Goal: Information Seeking & Learning: Get advice/opinions

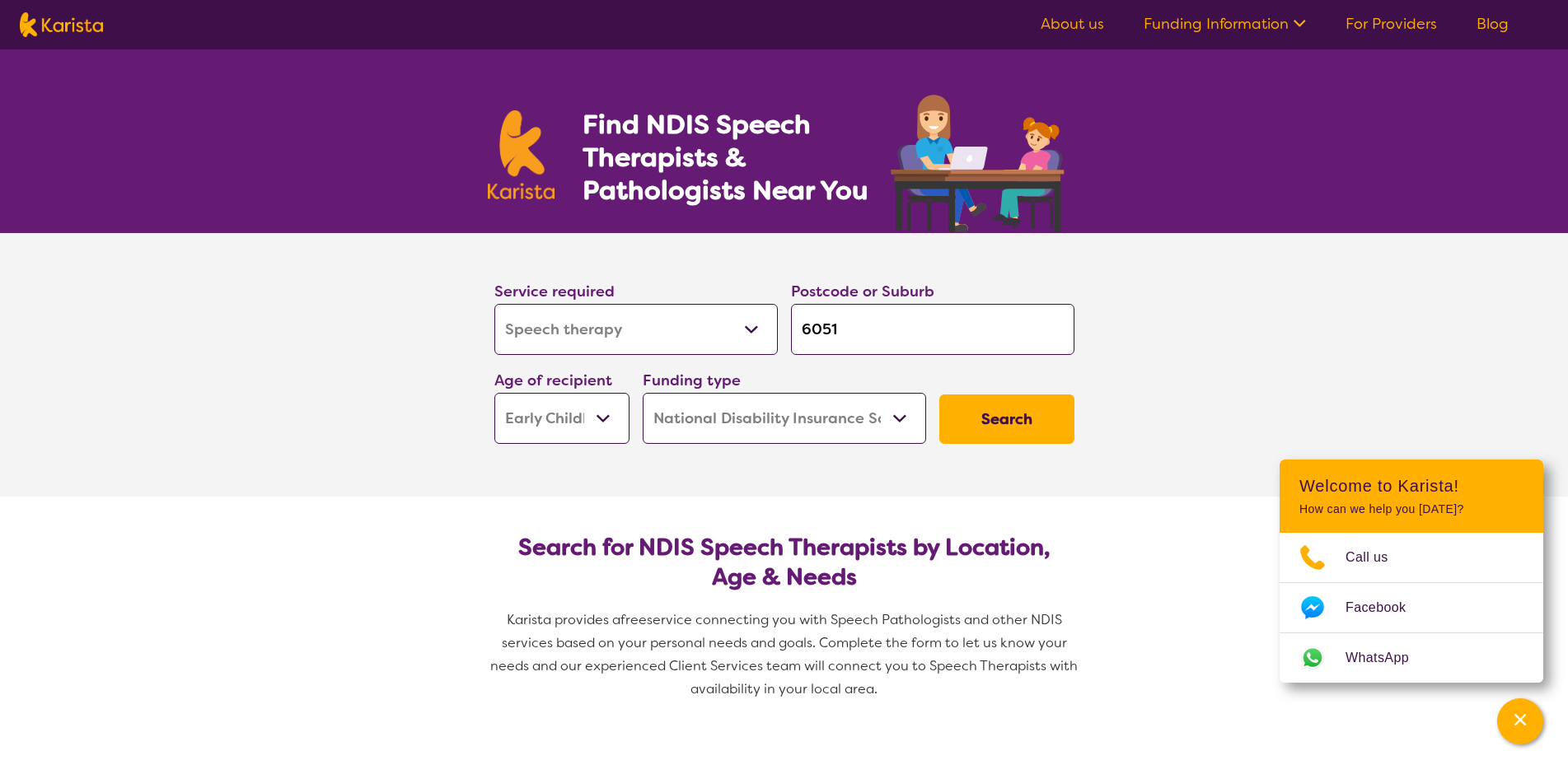
select select "Speech therapy"
select select "EC"
select select "NDIS"
select select "Speech therapy"
select select "EC"
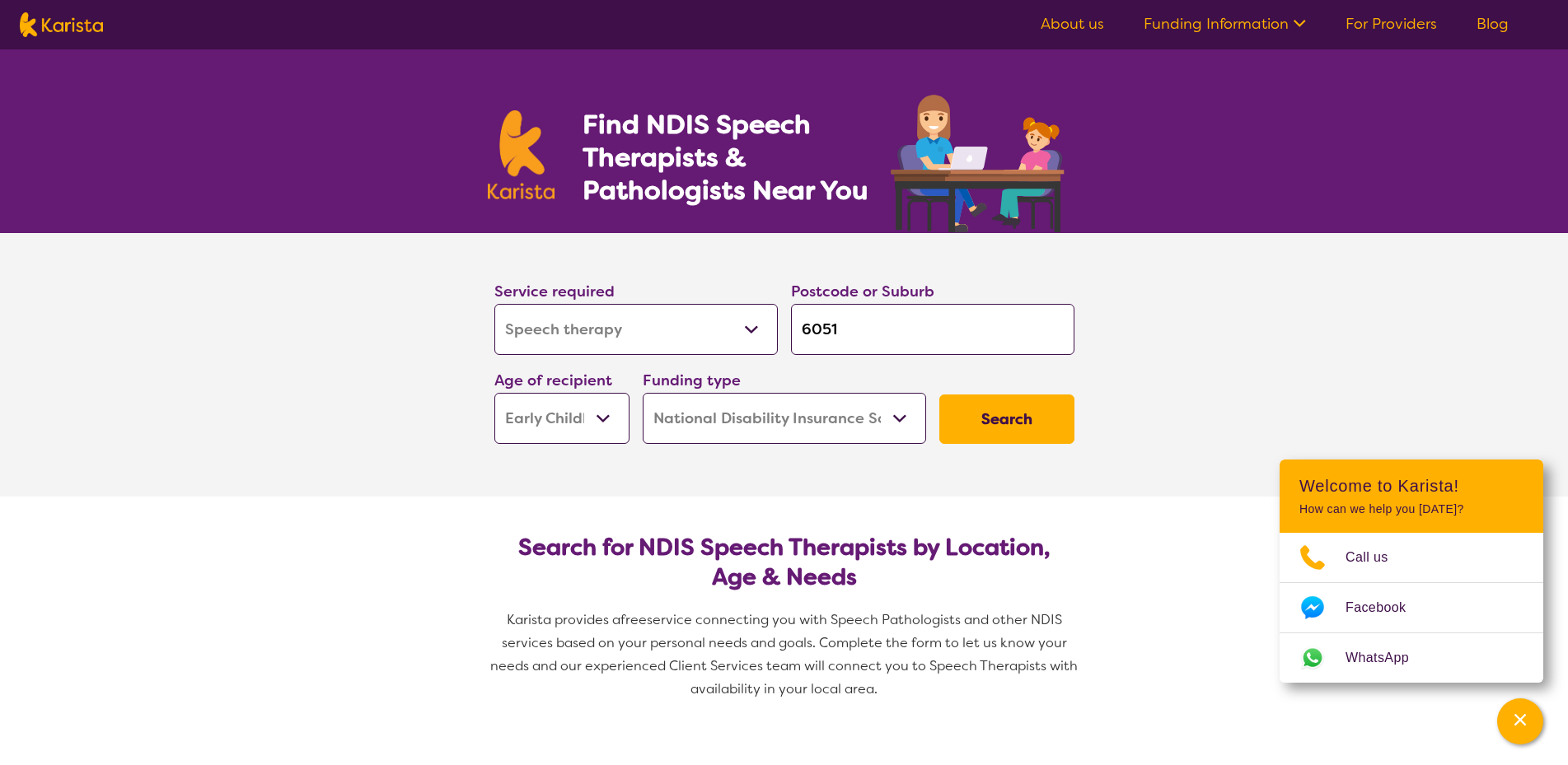
select select "NDIS"
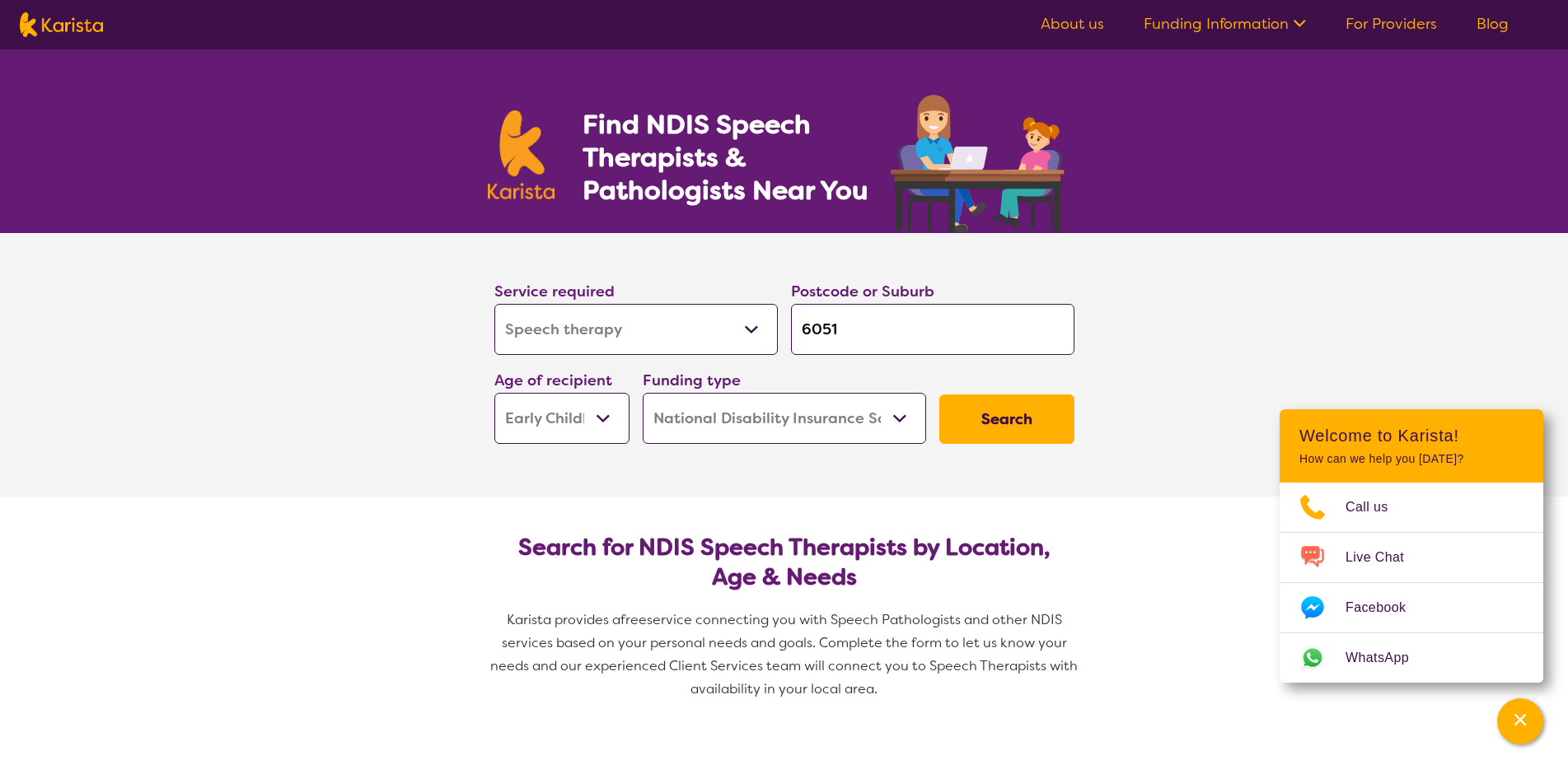
drag, startPoint x: 861, startPoint y: 332, endPoint x: 719, endPoint y: 330, distance: 142.0
click at [719, 330] on div "Service required Allied Health Assistant Assessment ([MEDICAL_DATA] or [MEDICAL…" at bounding box center [784, 362] width 594 height 178
type input "6"
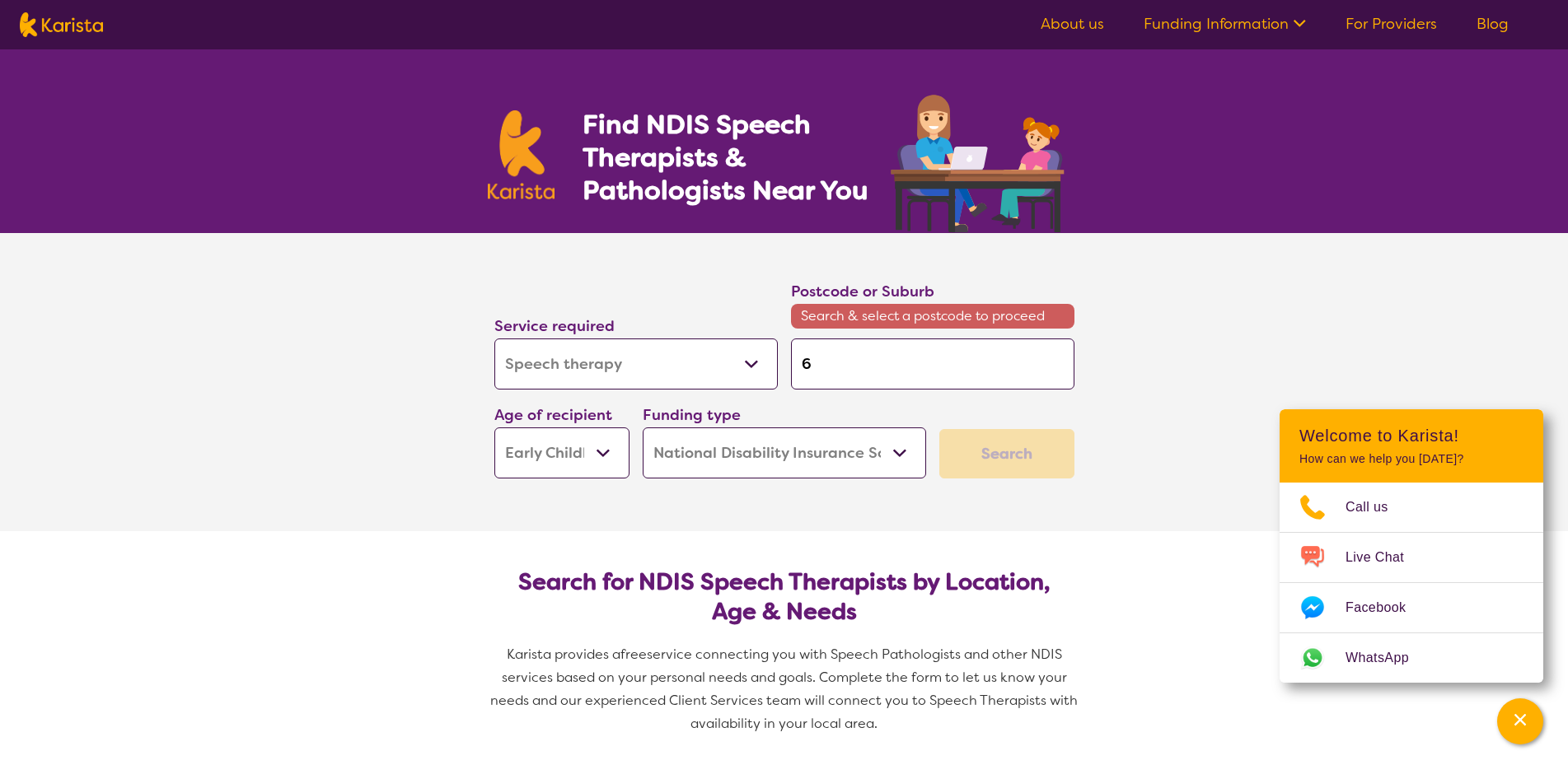
type input "60"
type input "606"
type input "6065"
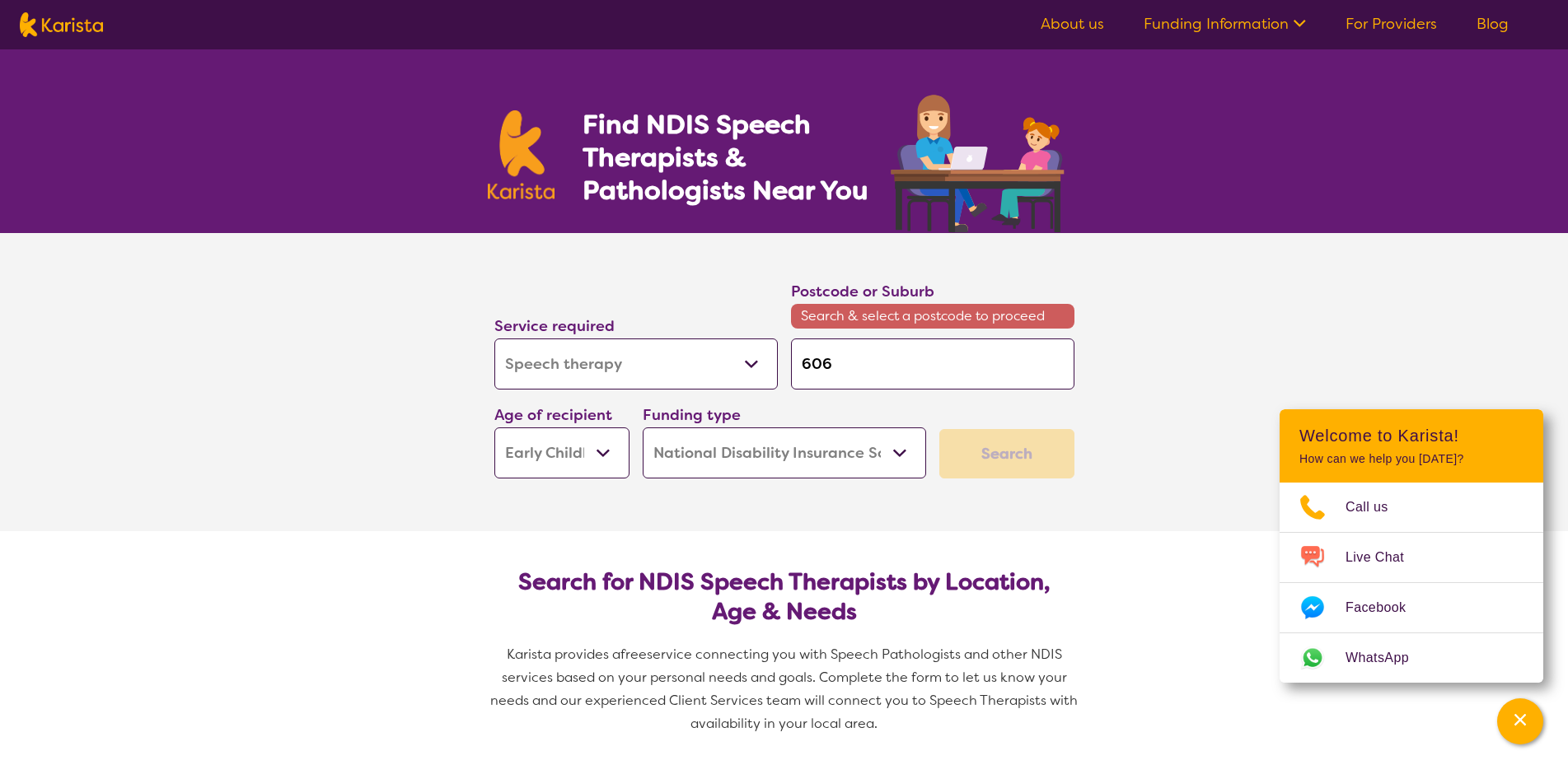
type input "6065"
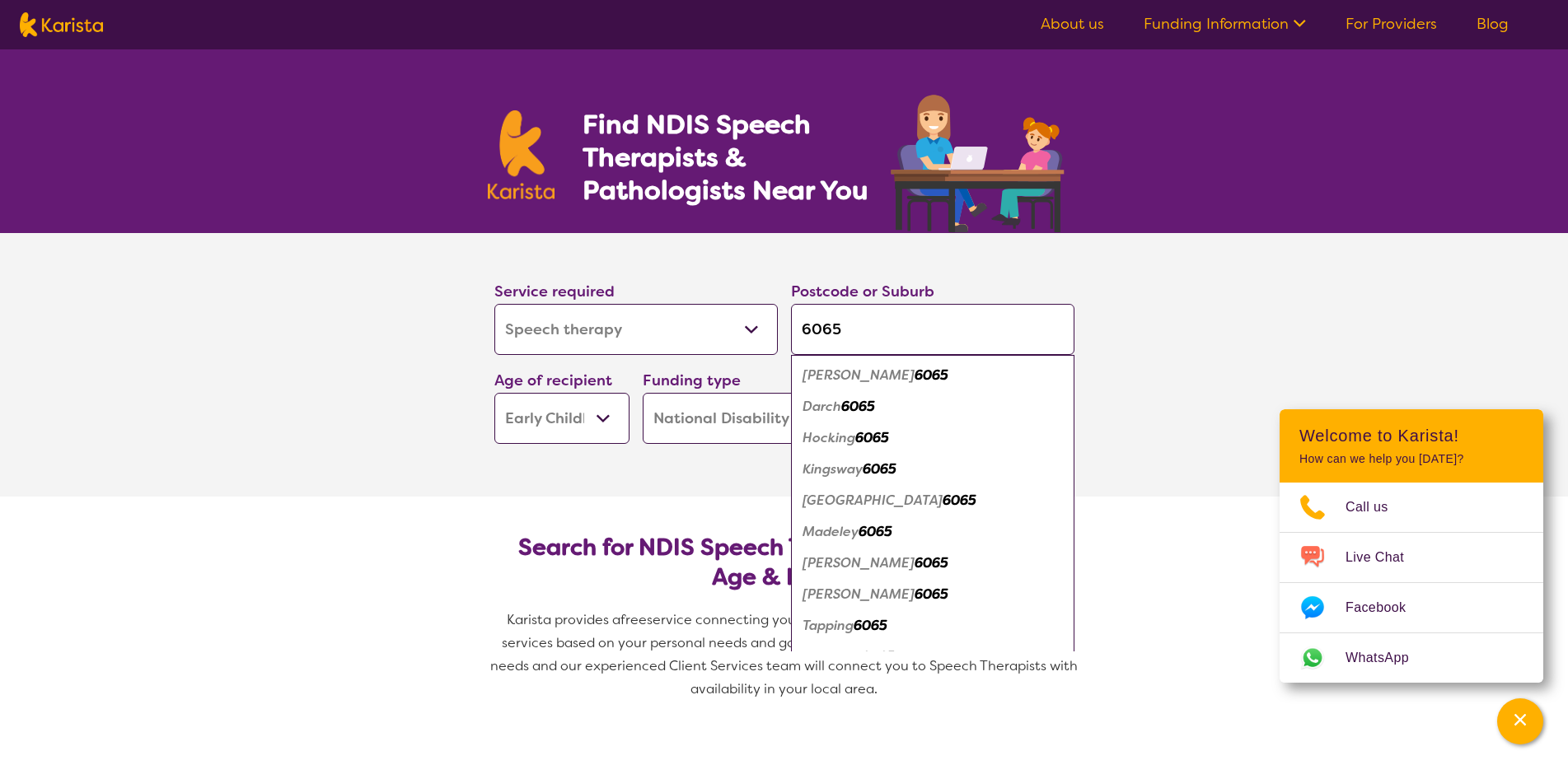
type input "6065"
click at [847, 506] on em "[GEOGRAPHIC_DATA]" at bounding box center [872, 501] width 140 height 17
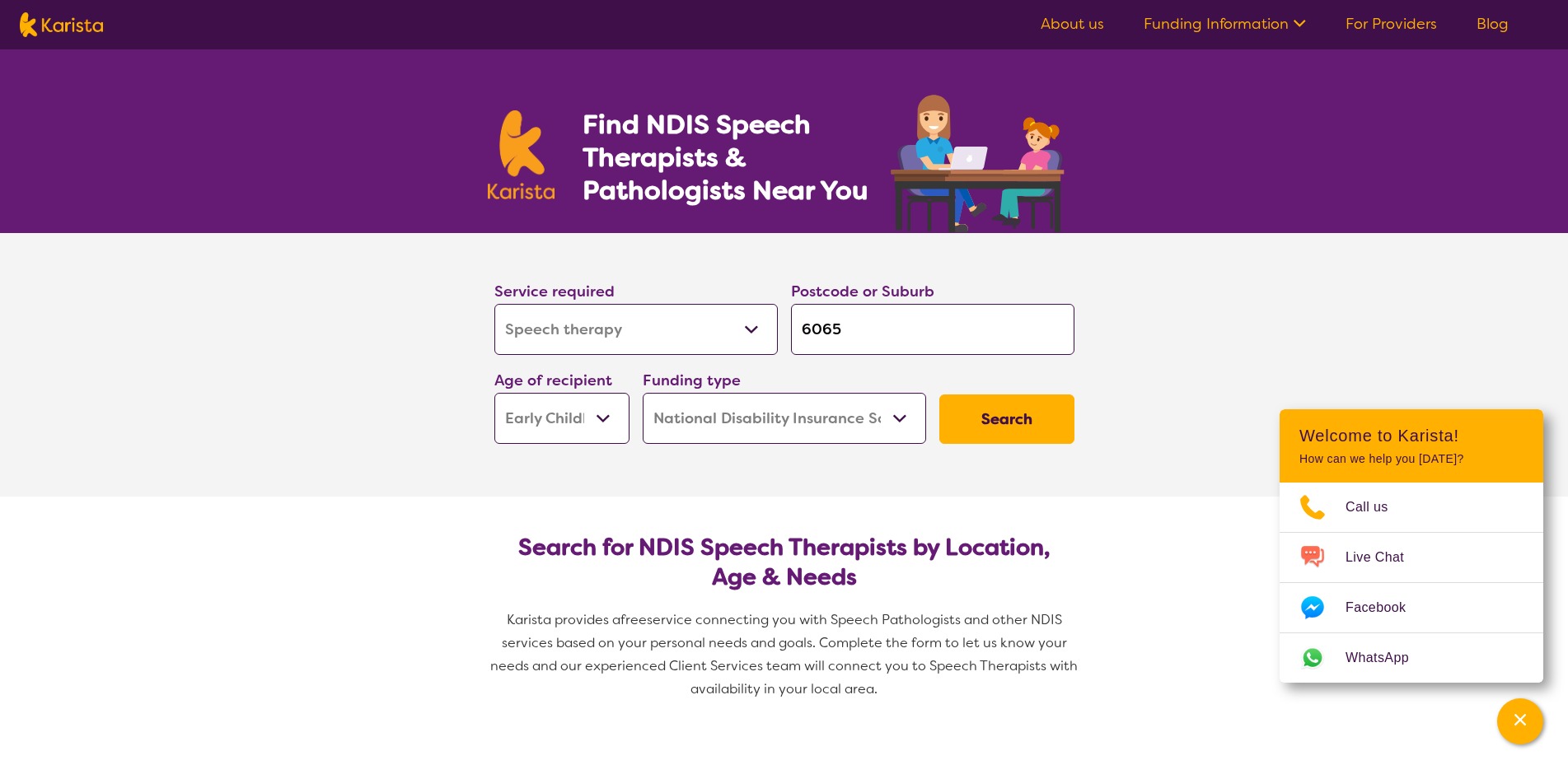
click at [595, 419] on select "Early Childhood - 0 to 9 Child - 10 to 11 Adolescent - 12 to 17 Adult - 18 to 6…" at bounding box center [562, 419] width 136 height 52
click at [494, 393] on select "Early Childhood - 0 to 9 Child - 10 to 11 Adolescent - 12 to 17 Adult - 18 to 6…" at bounding box center [562, 419] width 136 height 52
click at [811, 424] on select "Home Care Package (HCP) National Disability Insurance Scheme (NDIS) I don't know" at bounding box center [784, 419] width 283 height 52
drag, startPoint x: 811, startPoint y: 424, endPoint x: 820, endPoint y: 428, distance: 9.8
click at [818, 427] on select "Home Care Package (HCP) National Disability Insurance Scheme (NDIS) I don't know" at bounding box center [784, 419] width 283 height 52
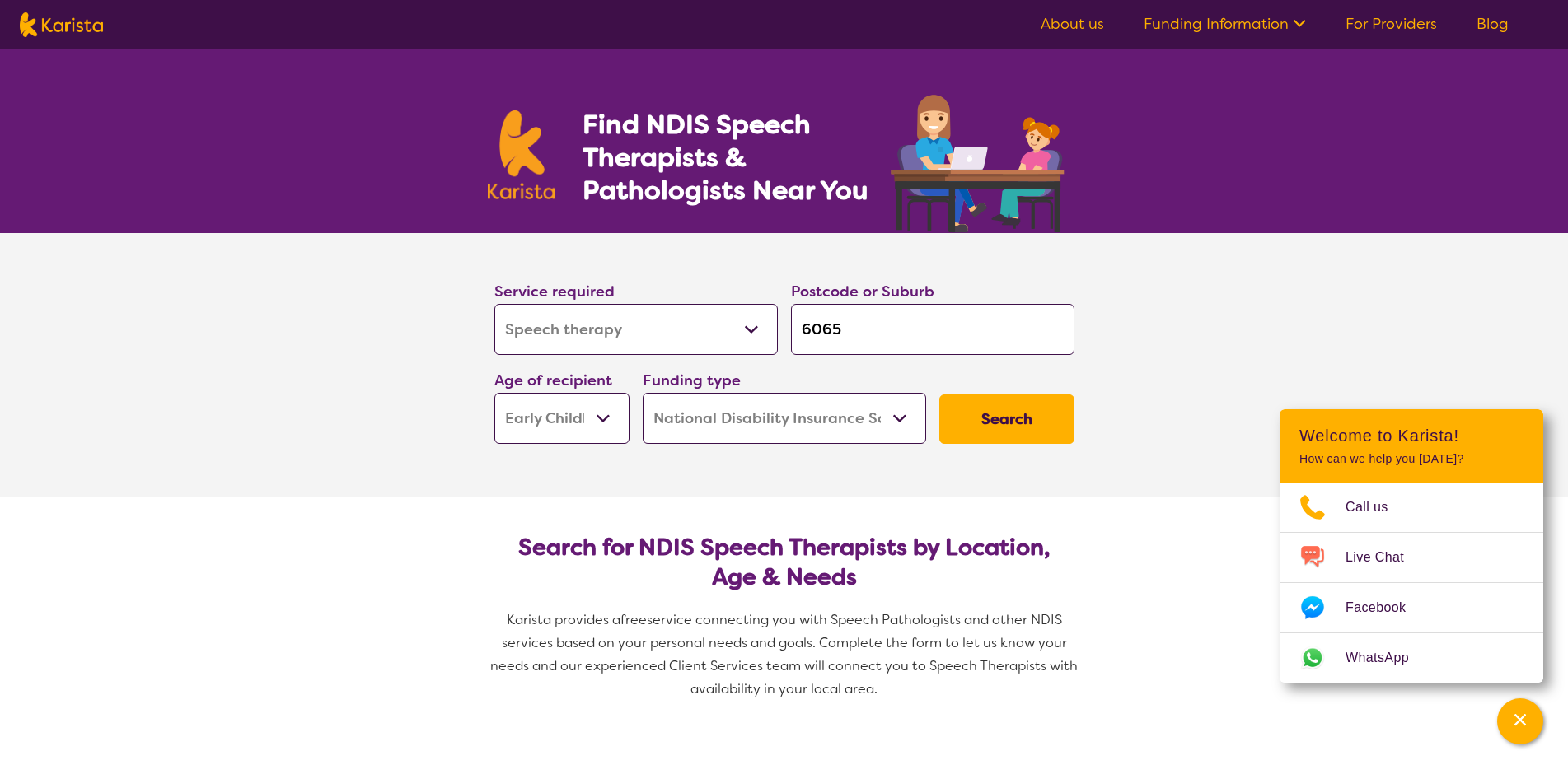
click at [1016, 418] on button "Search" at bounding box center [1007, 420] width 136 height 50
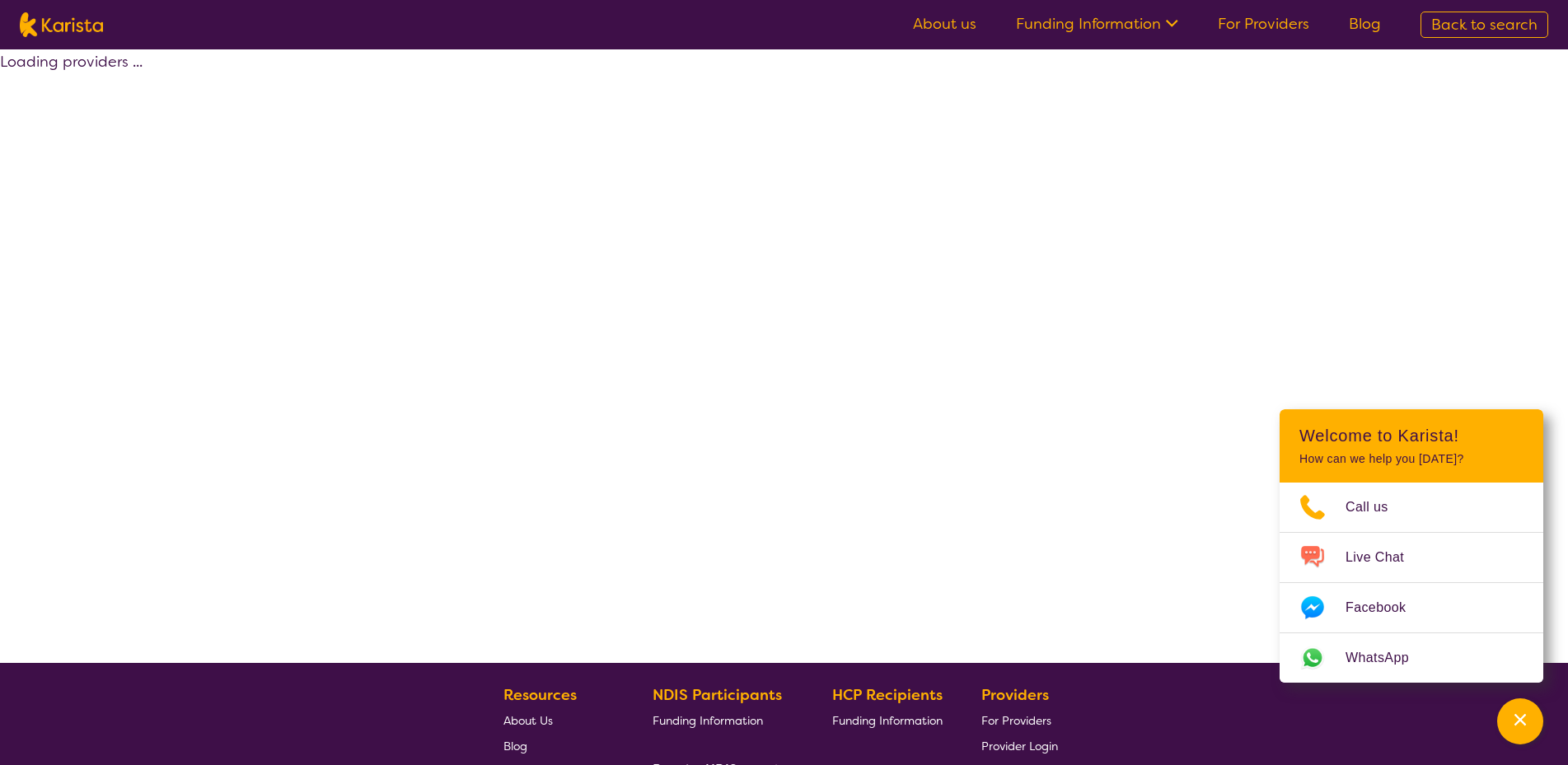
select select "by_score"
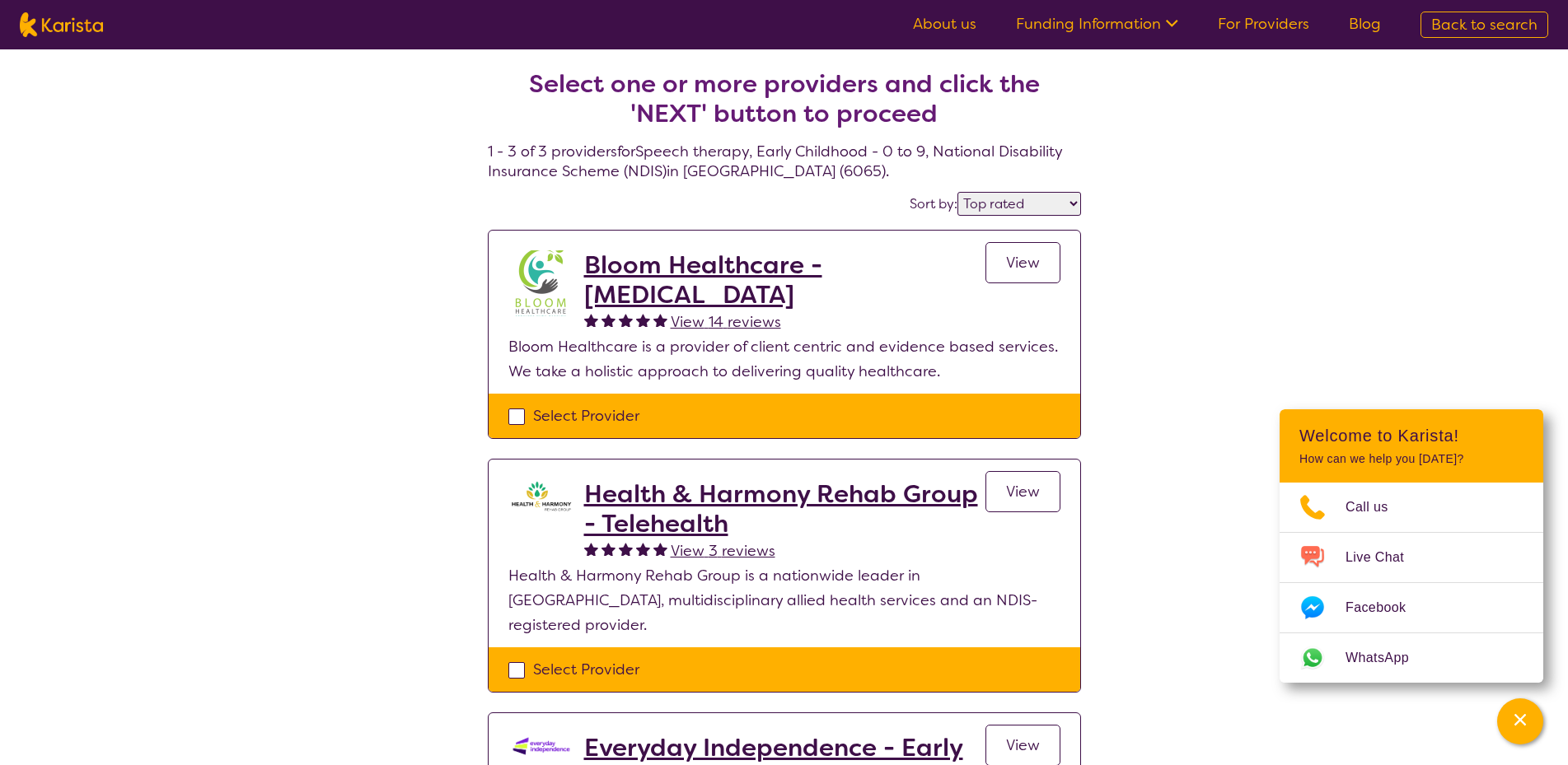
click at [1030, 203] on select "Highly reviewed Top rated" at bounding box center [1019, 203] width 124 height 24
click at [694, 294] on h2 "Bloom Healthcare - [MEDICAL_DATA]" at bounding box center [784, 280] width 402 height 59
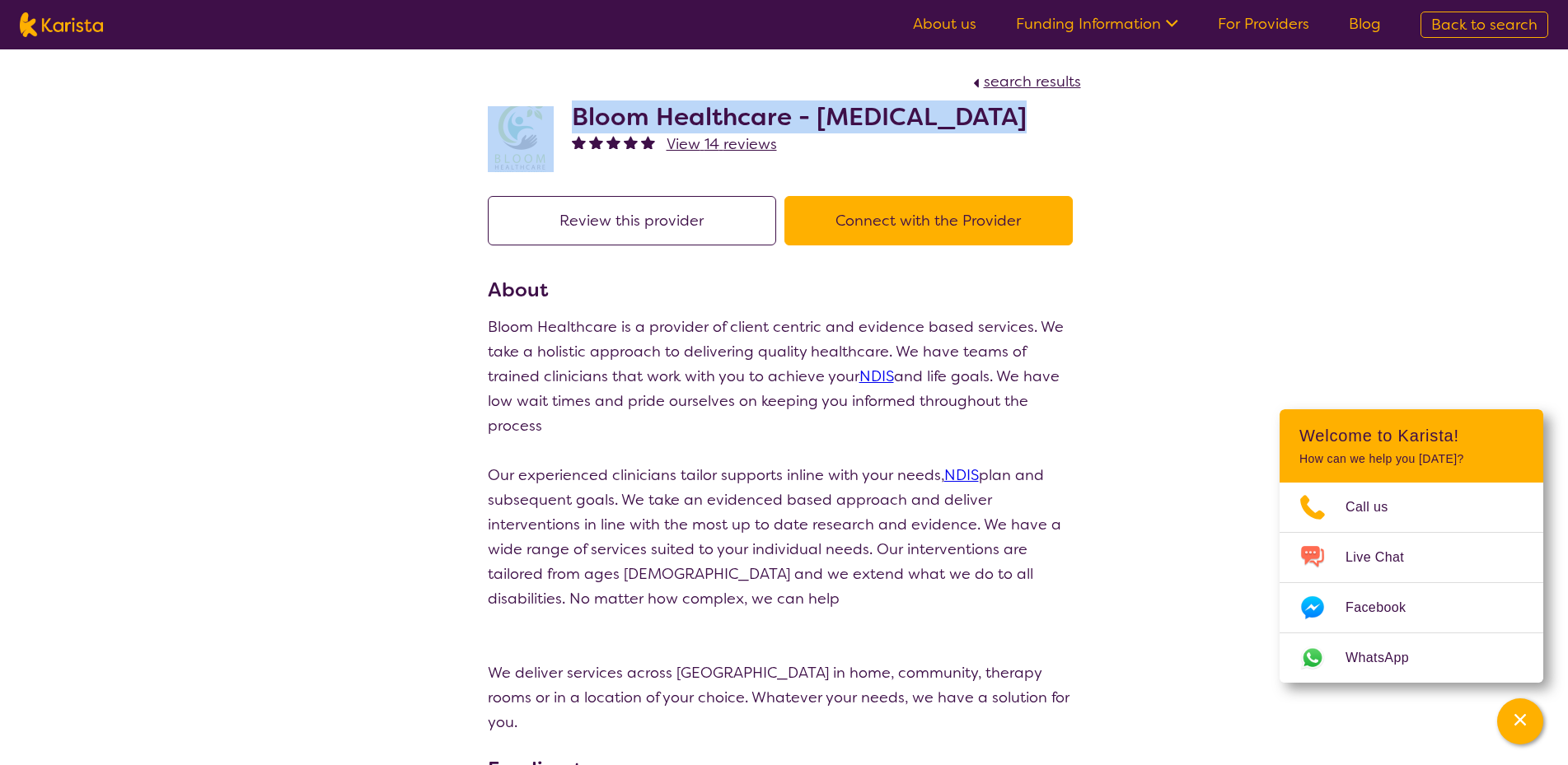
drag, startPoint x: 1010, startPoint y: 114, endPoint x: 1005, endPoint y: 124, distance: 11.2
click at [1005, 124] on div "Bloom Healthcare - [MEDICAL_DATA] View 14 reviews" at bounding box center [784, 134] width 594 height 82
copy div "Bloom Healthcare - [MEDICAL_DATA]"
select select "by_score"
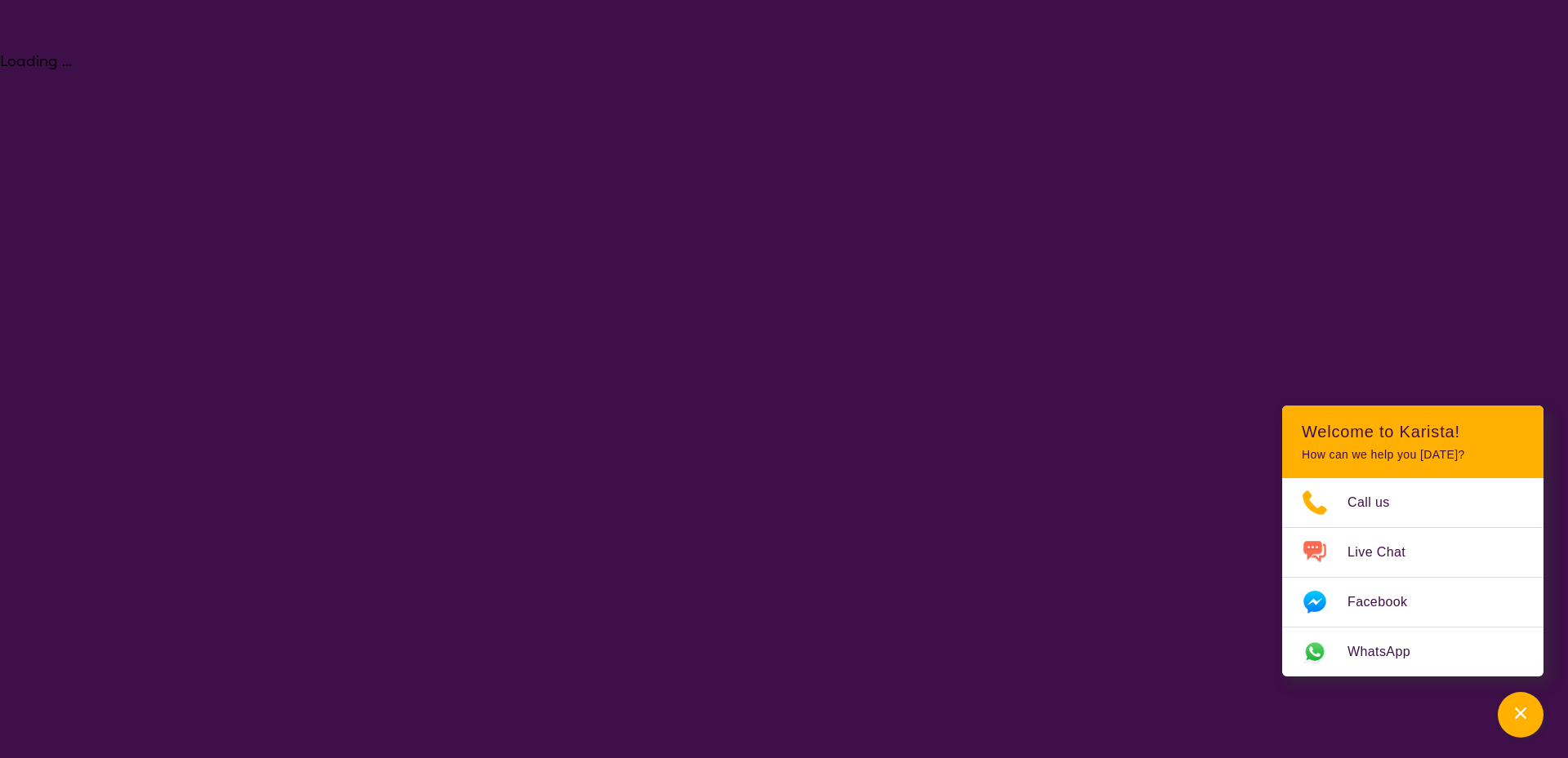
select select "Speech therapy"
select select "EC"
select select "NDIS"
select select "Speech therapy"
select select "EC"
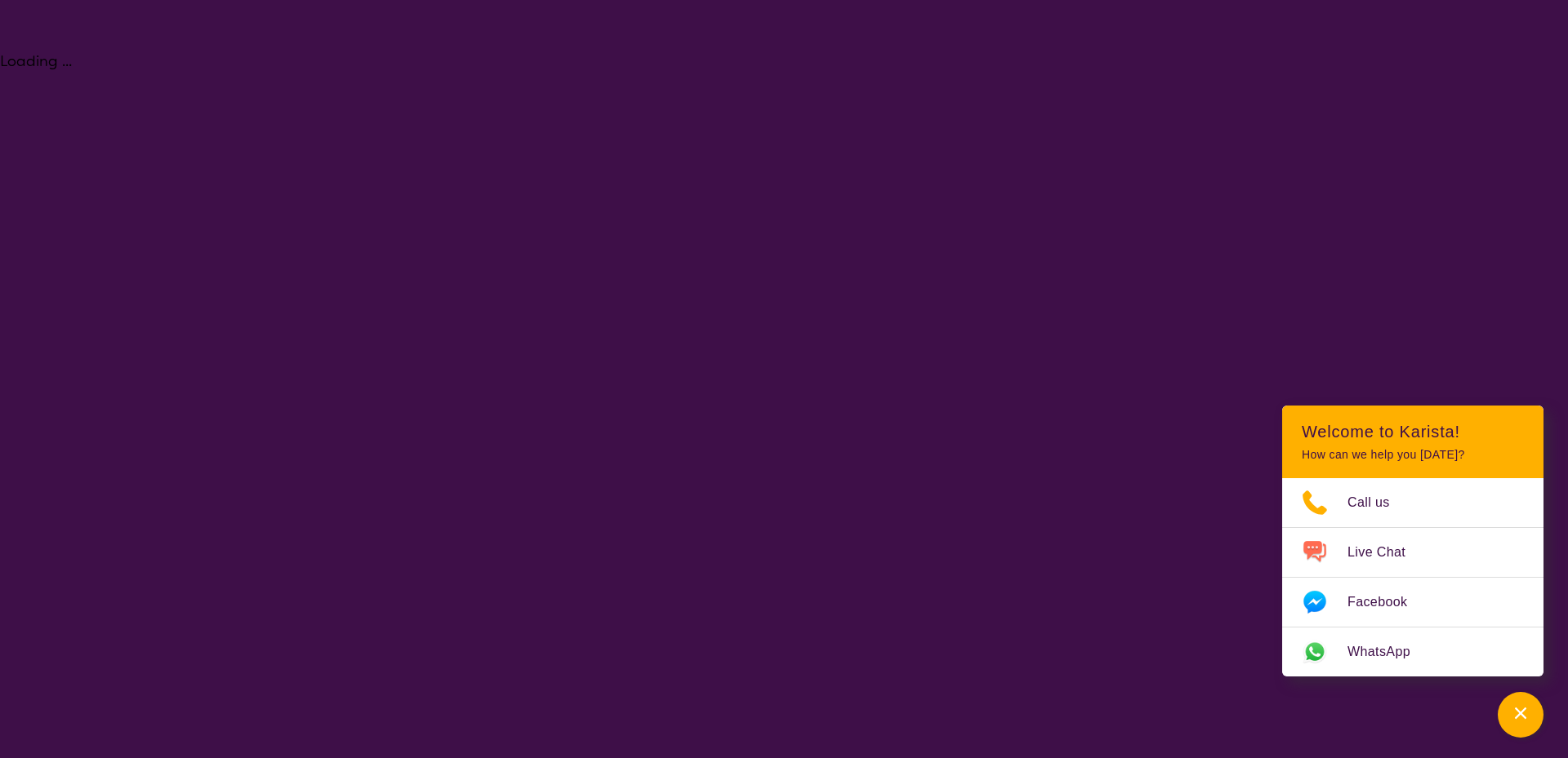
select select "NDIS"
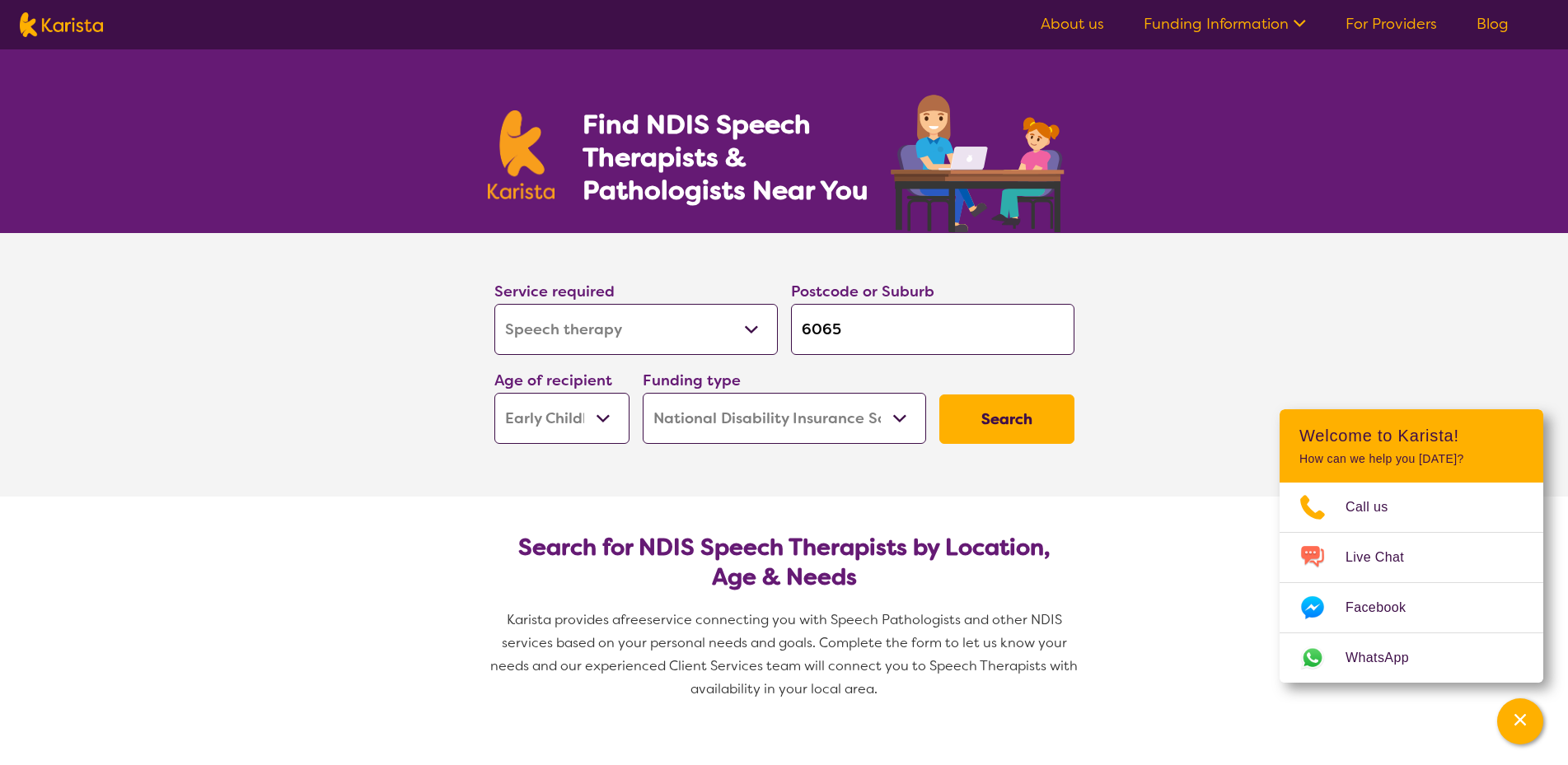
click at [897, 343] on input "6065" at bounding box center [932, 330] width 283 height 52
click at [1022, 412] on button "Search" at bounding box center [1007, 420] width 136 height 50
select select "by_score"
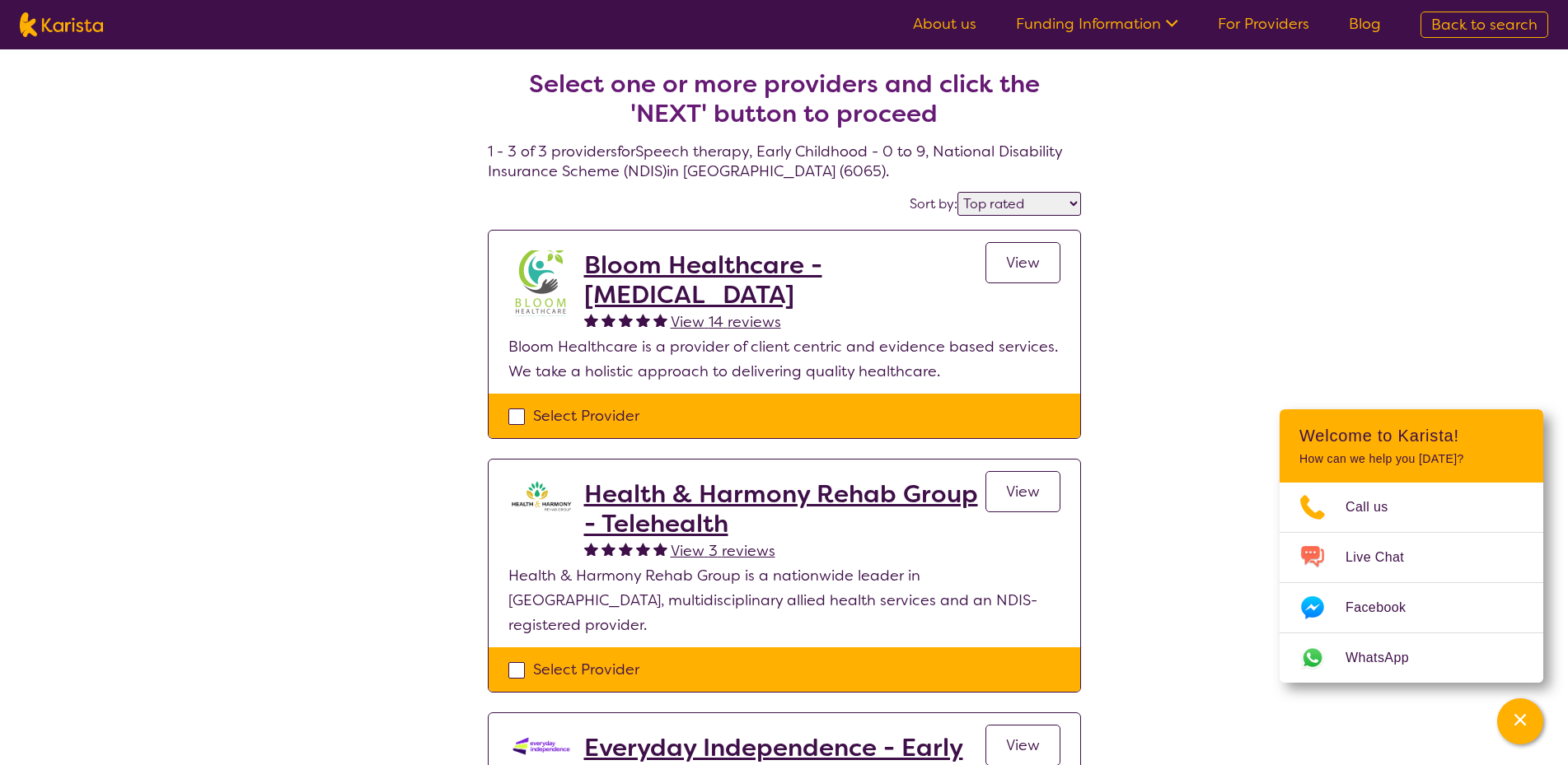
click at [735, 258] on h2 "Bloom Healthcare - [MEDICAL_DATA]" at bounding box center [784, 280] width 402 height 59
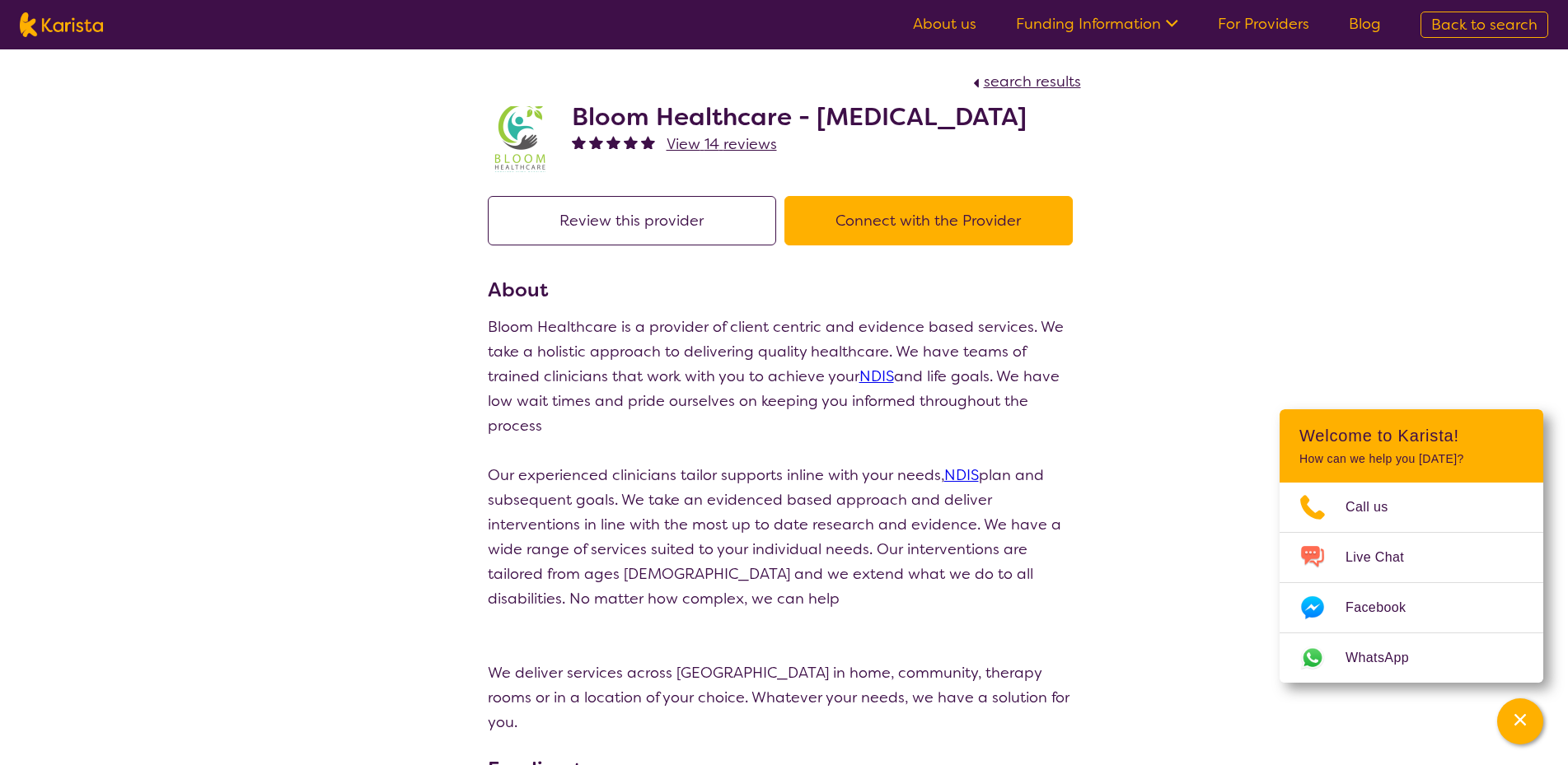
click at [879, 200] on button "Connect with the Provider" at bounding box center [929, 221] width 288 height 50
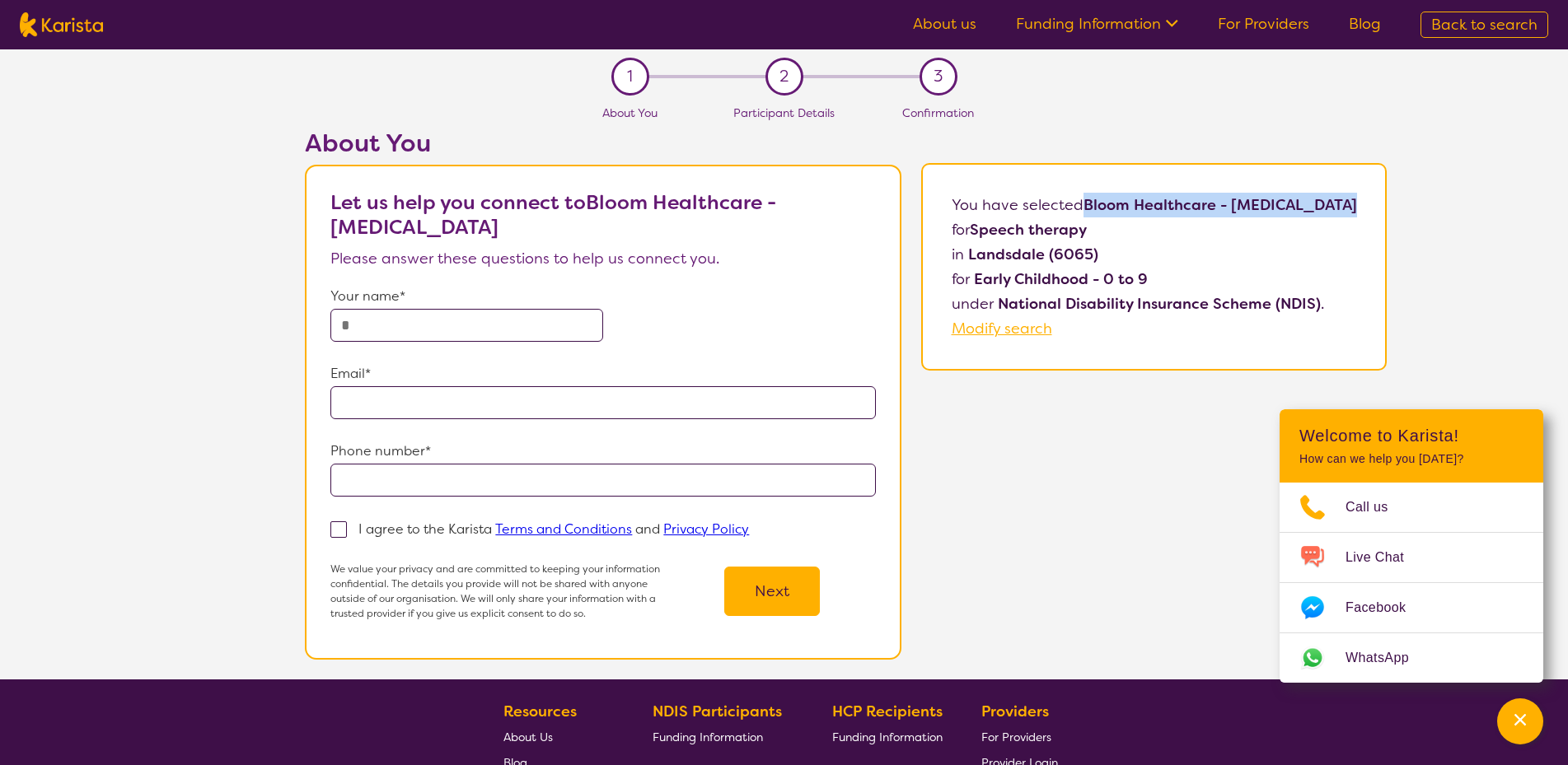
drag, startPoint x: 1349, startPoint y: 206, endPoint x: 1093, endPoint y: 215, distance: 256.2
click at [1093, 215] on b "Bloom Healthcare - [MEDICAL_DATA]" at bounding box center [1221, 205] width 274 height 20
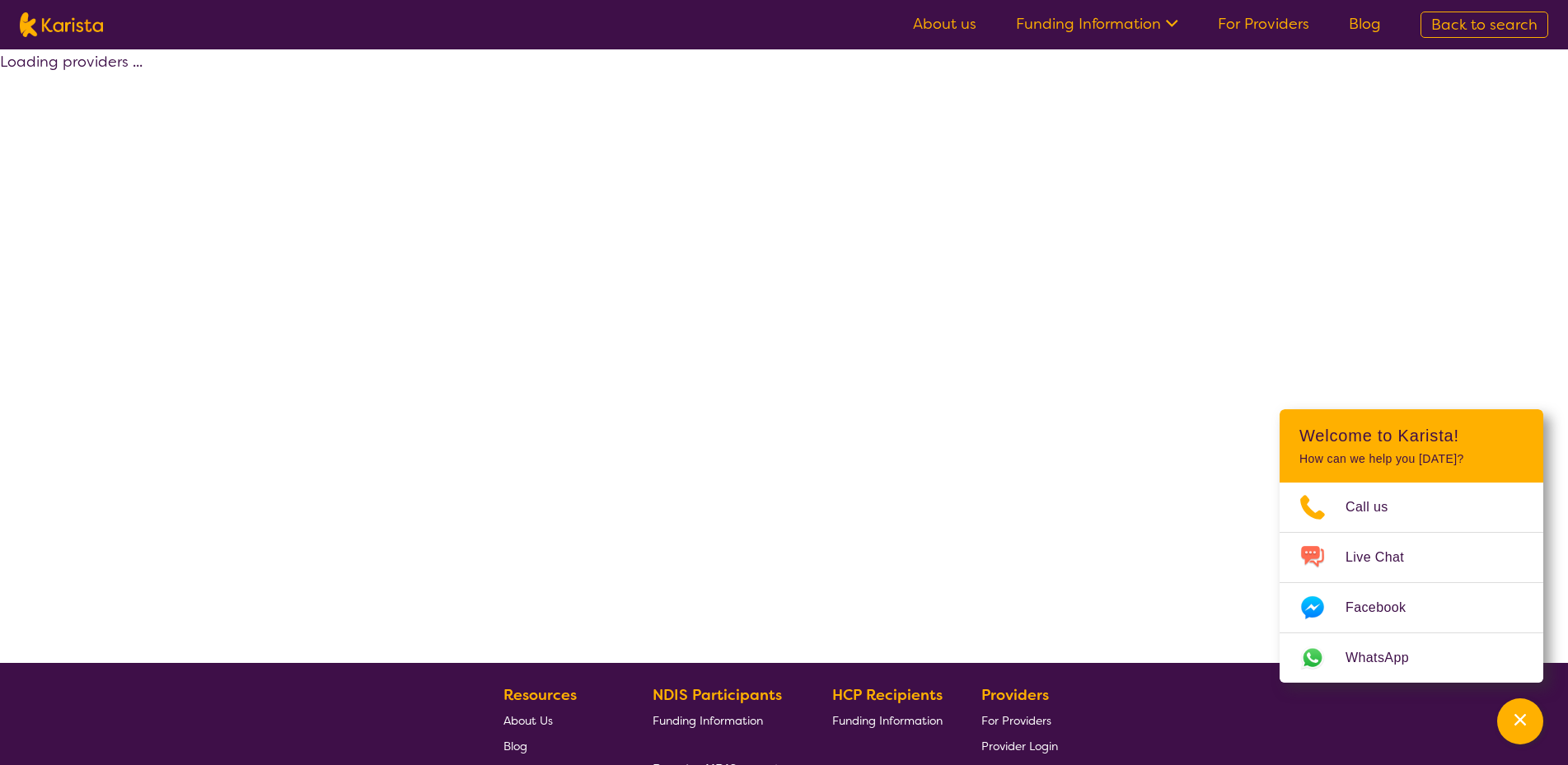
select select "by_score"
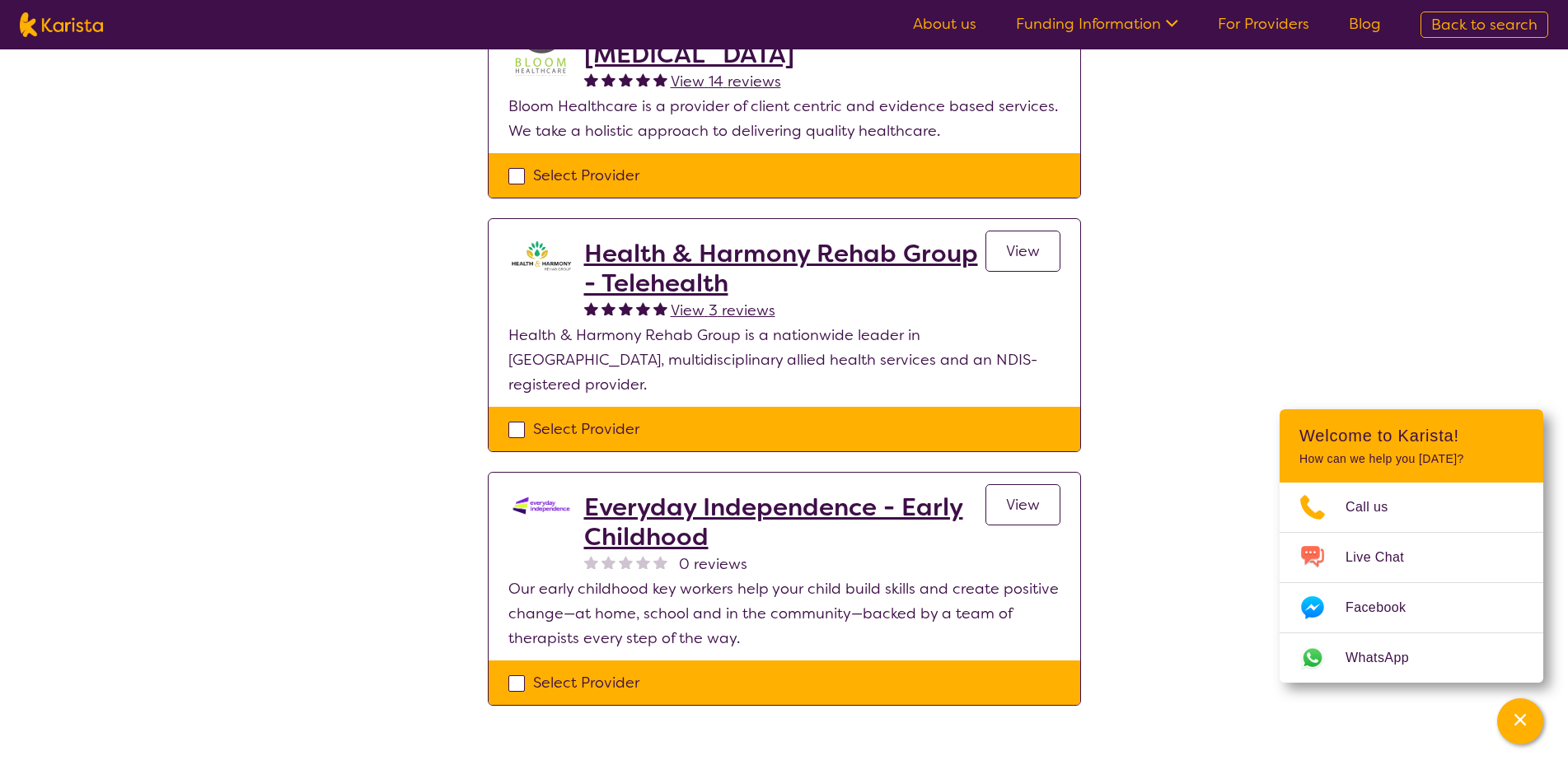
scroll to position [329, 0]
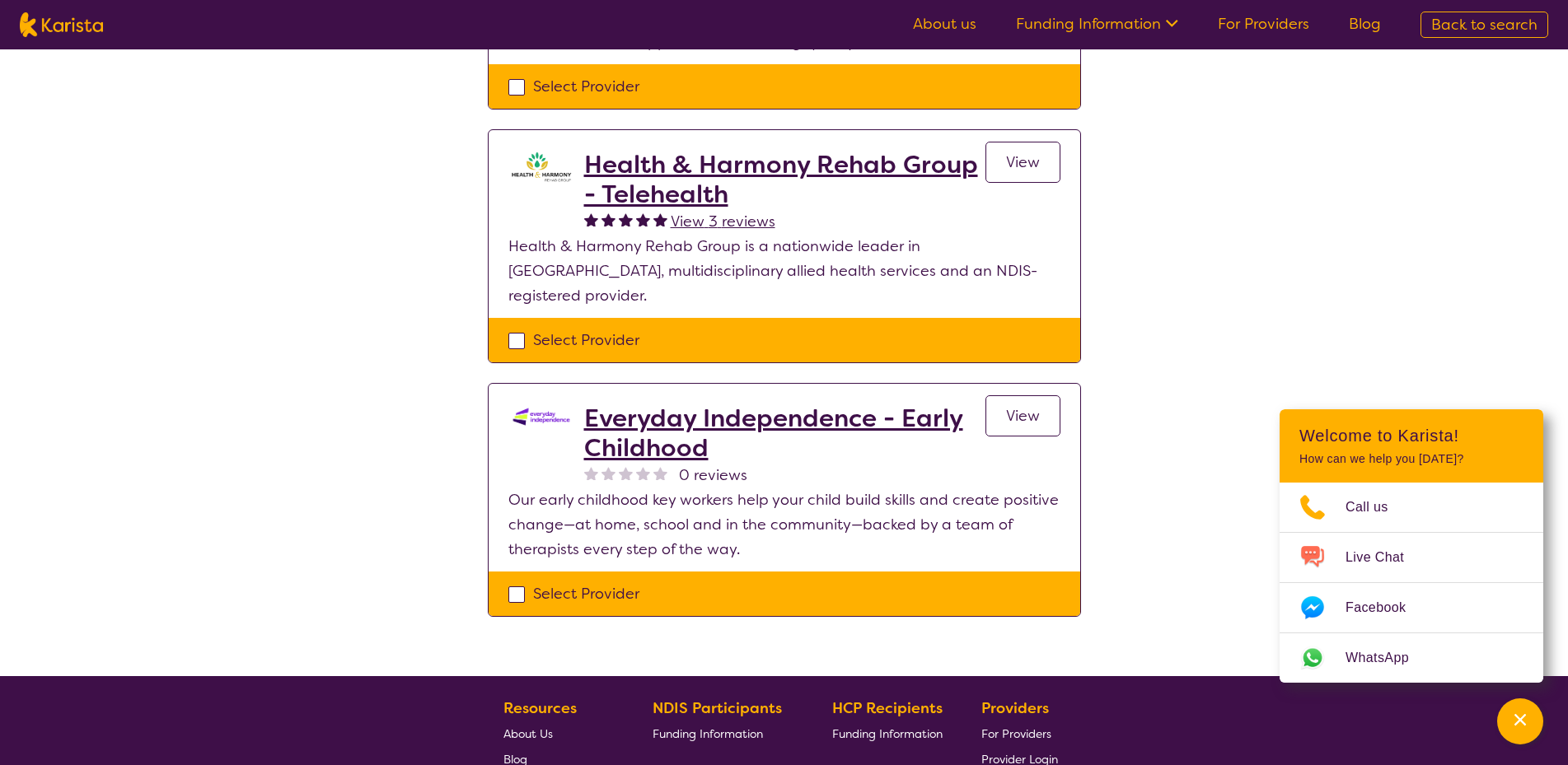
click at [790, 161] on h2 "Health & Harmony Rehab Group - Telehealth" at bounding box center [784, 179] width 402 height 59
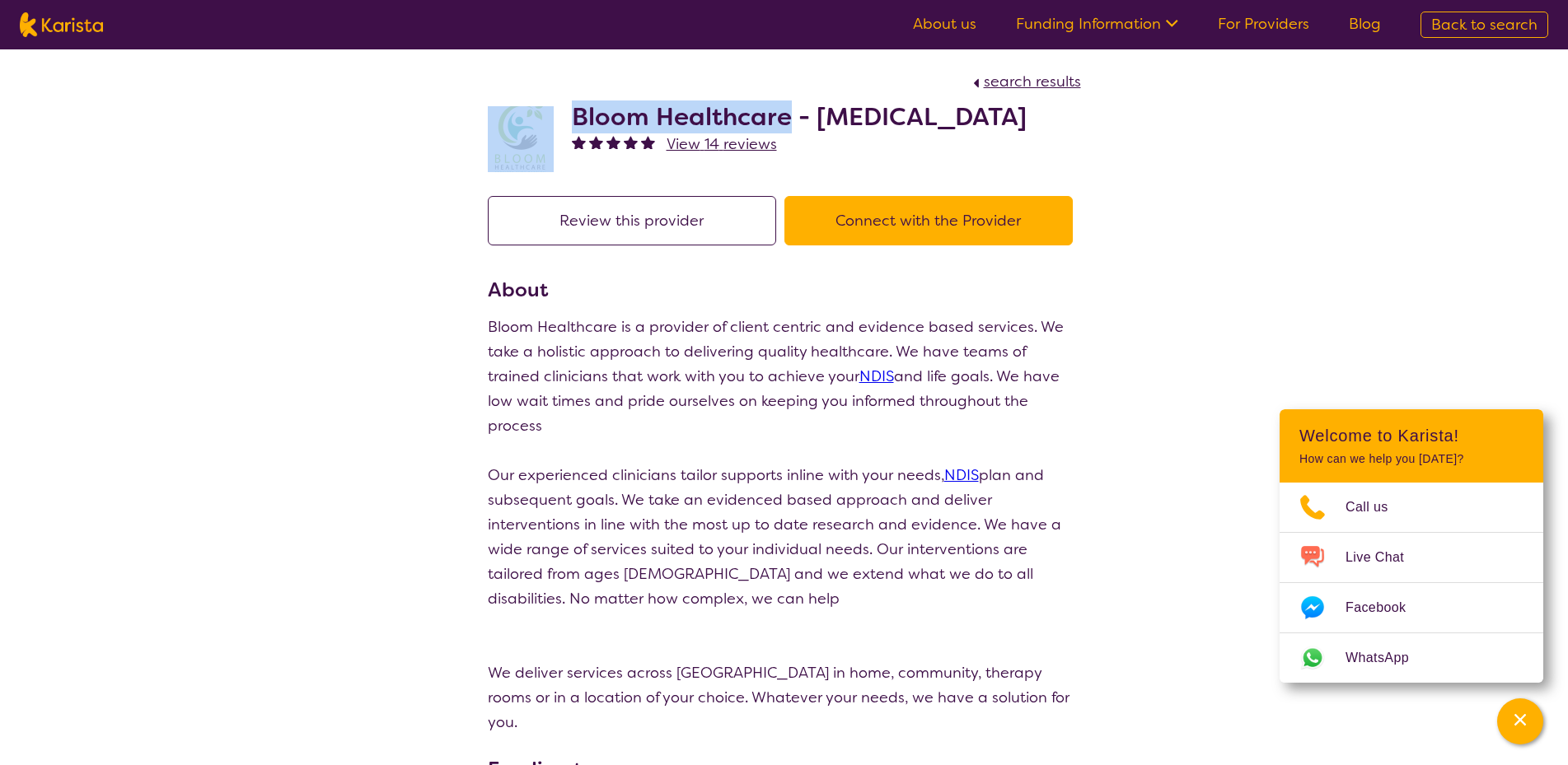
drag, startPoint x: 788, startPoint y: 114, endPoint x: 568, endPoint y: 114, distance: 220.0
click at [568, 114] on div "Bloom Healthcare - Speech Therapy View 14 reviews" at bounding box center [784, 134] width 594 height 82
copy div "Bloom Healthcare"
click at [1015, 75] on span "search results" at bounding box center [1033, 81] width 97 height 20
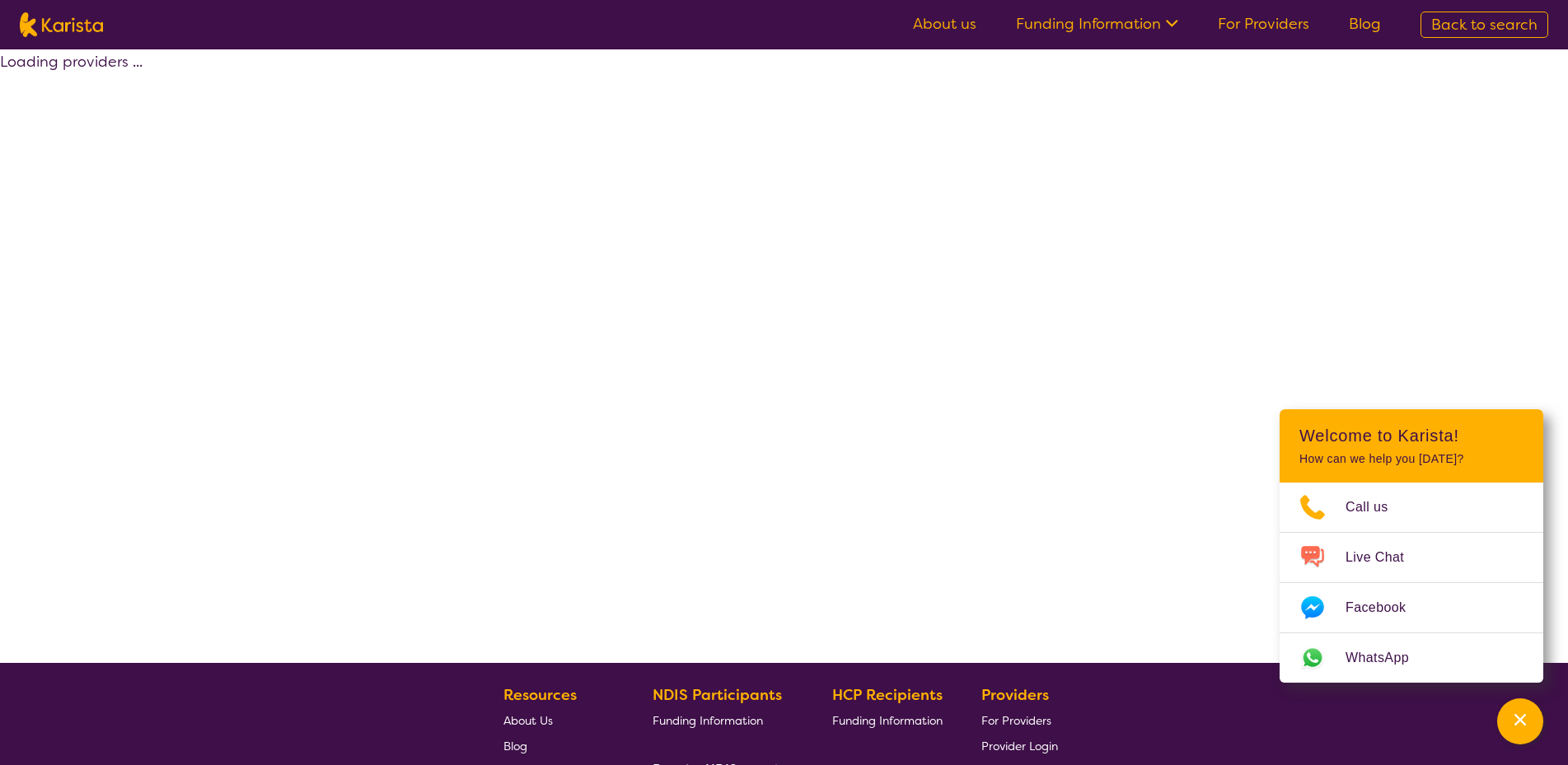
select select "by_score"
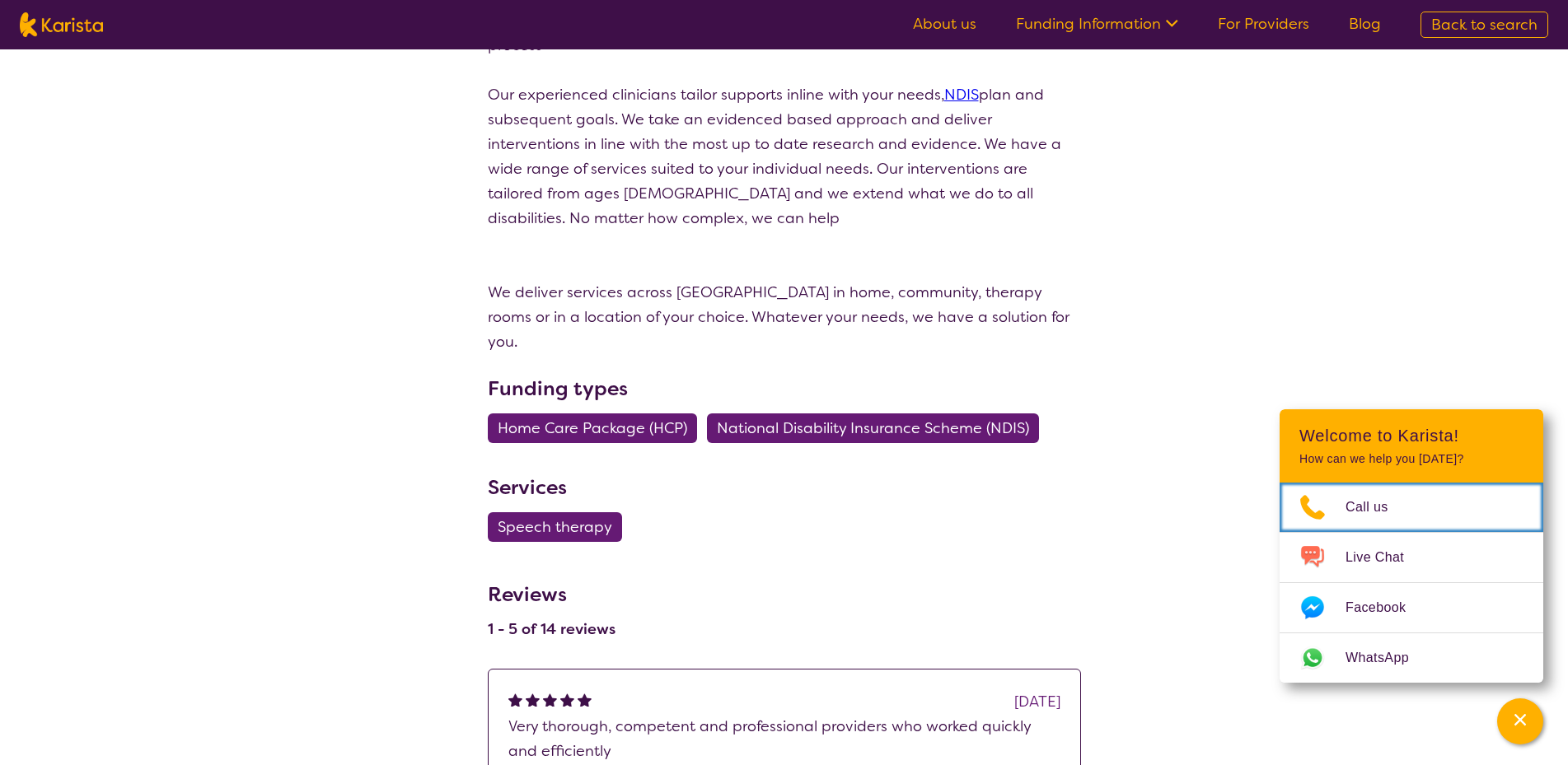
scroll to position [329, 0]
